Goal: Task Accomplishment & Management: Use online tool/utility

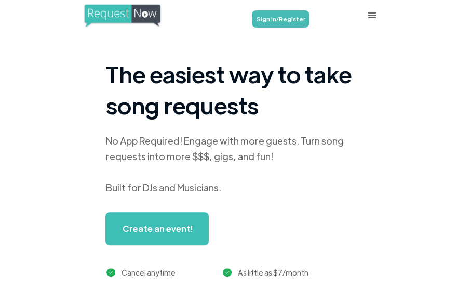
click at [297, 17] on link "Sign In/Register" at bounding box center [280, 18] width 57 height 17
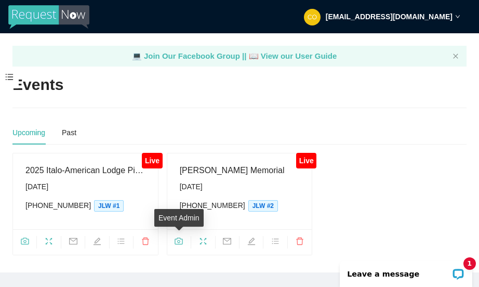
click at [180, 240] on icon "camera" at bounding box center [179, 241] width 8 height 8
